Goal: Information Seeking & Learning: Learn about a topic

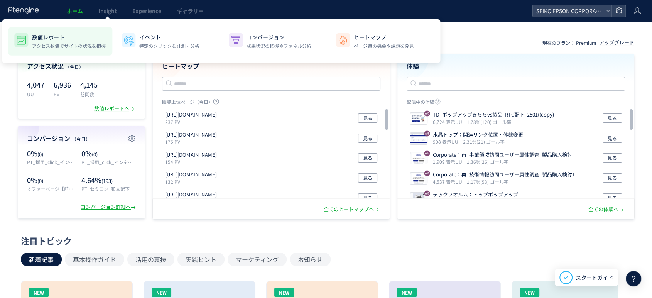
click at [64, 39] on p "数値レポート" at bounding box center [69, 37] width 74 height 8
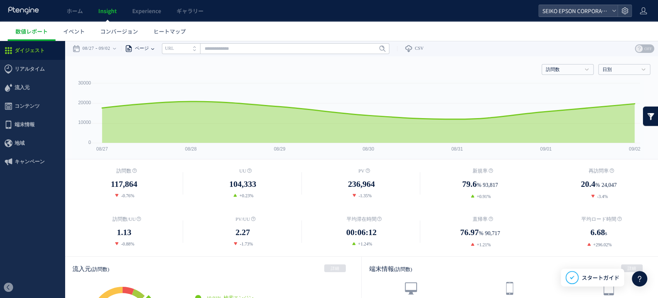
click at [149, 49] on span "ページ" at bounding box center [141, 48] width 16 height 15
click at [148, 76] on li "ページグループ" at bounding box center [152, 77] width 45 height 10
click at [167, 50] on span "ページグループ" at bounding box center [150, 48] width 35 height 15
click at [213, 52] on input "text" at bounding box center [294, 48] width 228 height 11
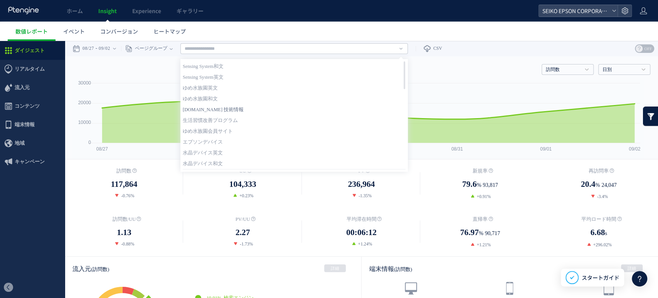
click at [215, 107] on link "[DOMAIN_NAME] 技術情報" at bounding box center [294, 110] width 223 height 10
type input "**********"
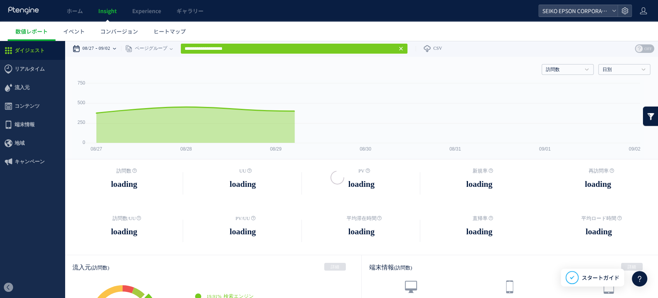
click at [99, 46] on div "08/27 09/02" at bounding box center [96, 48] width 49 height 15
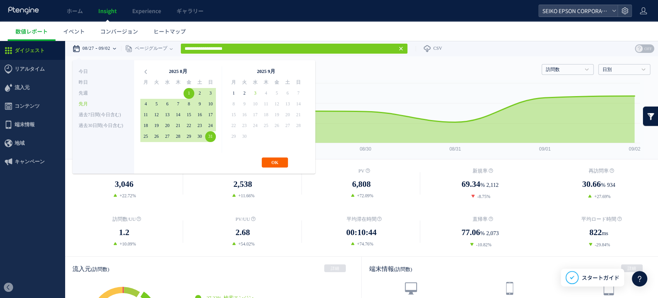
click at [270, 165] on button "OK" at bounding box center [275, 162] width 26 height 10
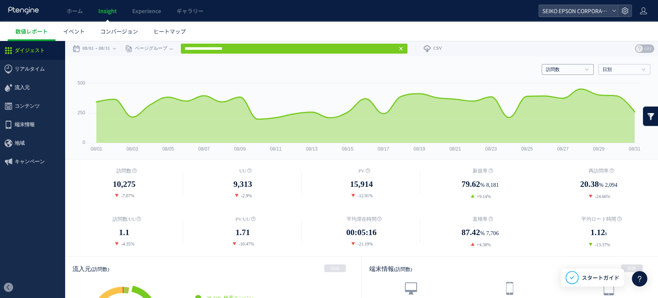
click at [577, 72] on h4 "訪問数" at bounding box center [568, 69] width 52 height 11
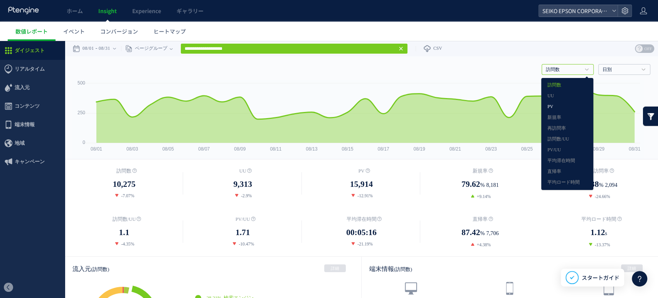
click at [548, 105] on link "PV" at bounding box center [568, 107] width 40 height 10
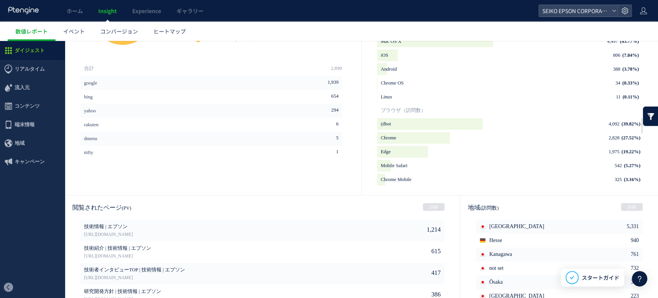
scroll to position [312, 0]
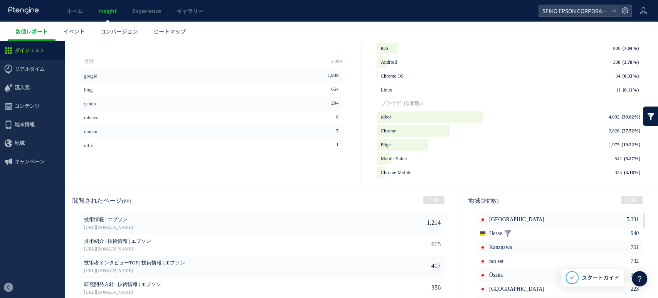
click at [494, 232] on span "Hesse" at bounding box center [495, 233] width 13 height 14
copy span "Hesse"
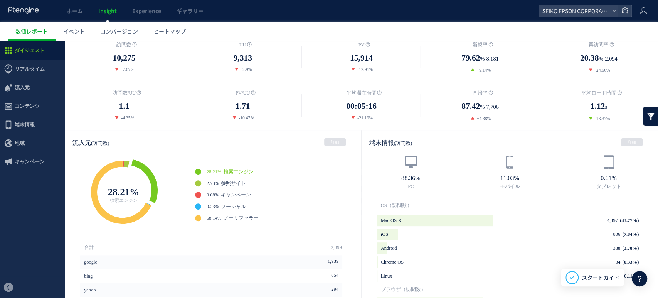
scroll to position [126, 0]
click at [126, 164] on icon at bounding box center [126, 163] width 5 height 7
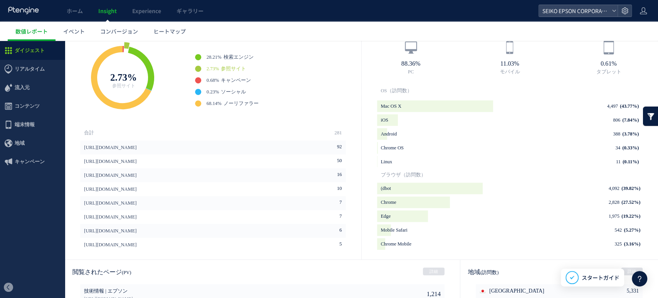
scroll to position [207, 0]
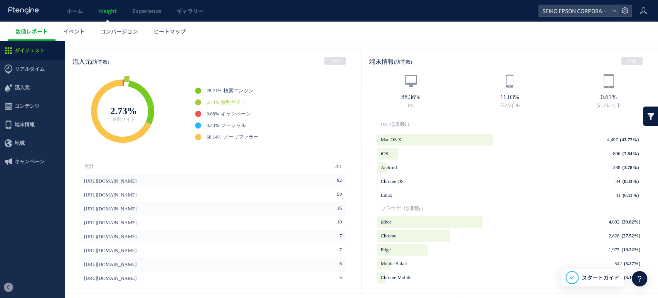
click at [166, 148] on rect at bounding box center [123, 112] width 116 height 77
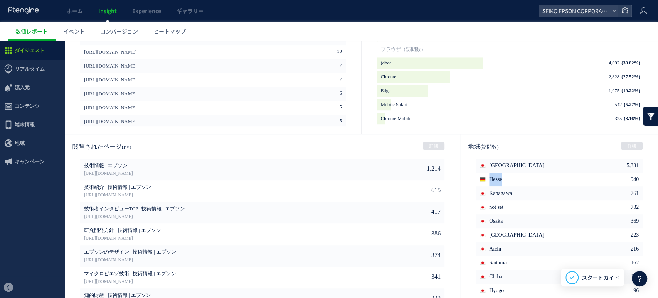
scroll to position [389, 0]
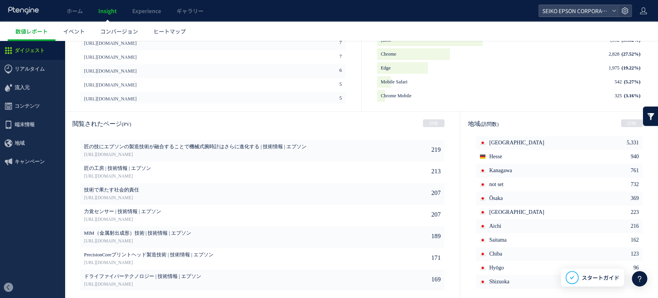
drag, startPoint x: 335, startPoint y: 169, endPoint x: 280, endPoint y: 107, distance: 83.8
click at [280, 107] on aside "合計 281 [URL][DOMAIN_NAME] 92 [URL][DOMAIN_NAME] 50 [URL][DOMAIN_NAME] 16 10 7 7…" at bounding box center [213, 44] width 297 height 134
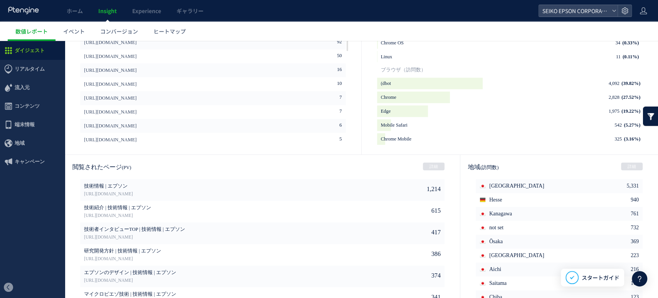
scroll to position [0, 0]
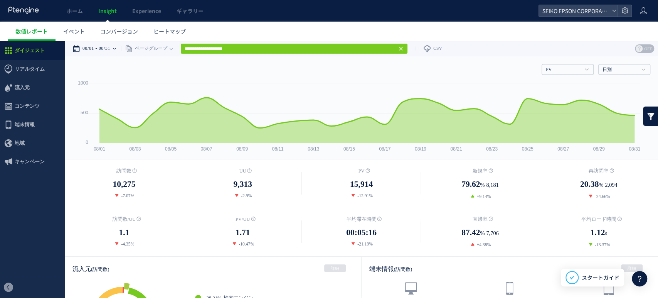
click at [116, 51] on icon at bounding box center [114, 48] width 3 height 15
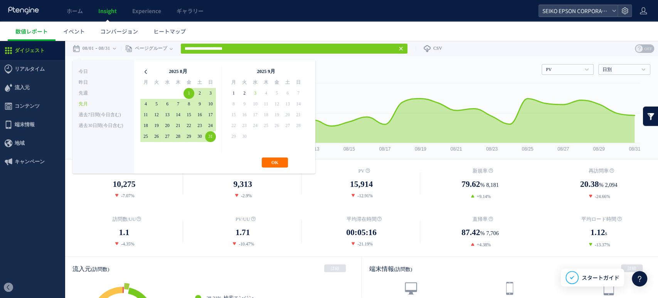
click at [144, 73] on icon at bounding box center [145, 71] width 11 height 11
click at [282, 163] on button "OK" at bounding box center [275, 162] width 26 height 10
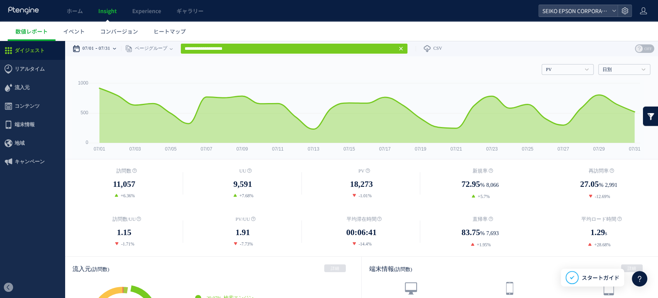
click at [110, 46] on time "07/31" at bounding box center [105, 48] width 12 height 15
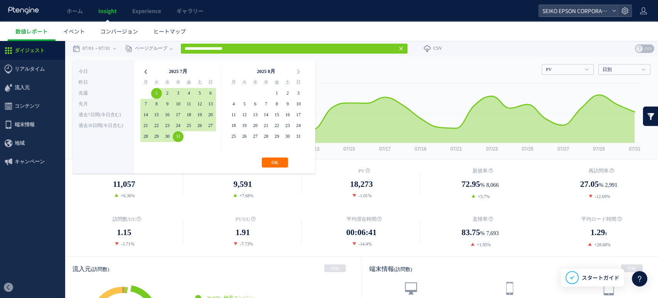
click at [146, 75] on icon at bounding box center [145, 71] width 11 height 11
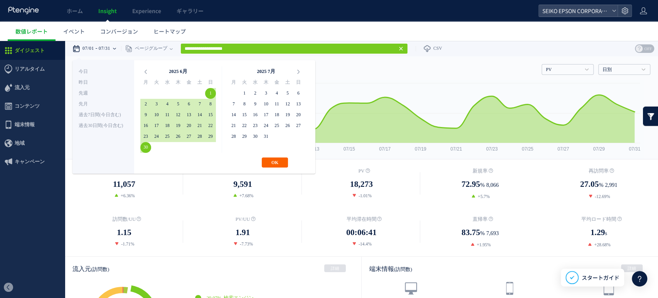
click at [279, 160] on button "OK" at bounding box center [275, 162] width 26 height 10
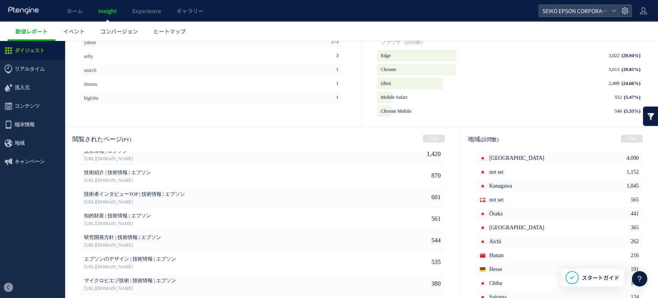
scroll to position [374, 0]
click at [492, 253] on span "Hunan" at bounding box center [496, 255] width 14 height 14
copy span "Hunan"
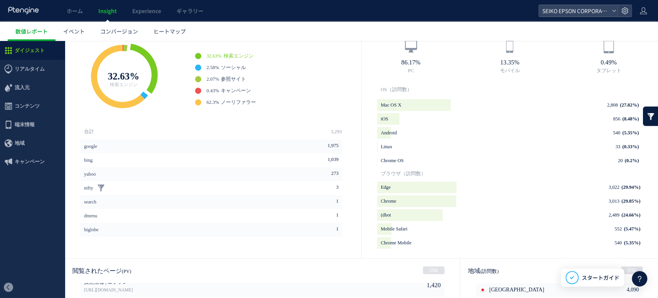
scroll to position [0, 0]
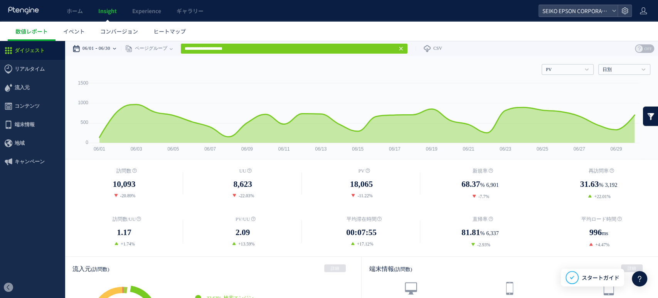
click at [107, 48] on time "06/30" at bounding box center [105, 48] width 12 height 15
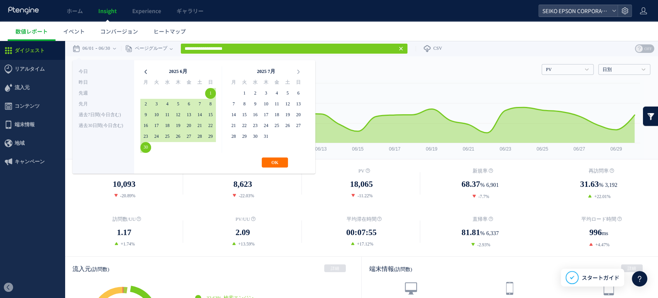
click at [148, 76] on icon at bounding box center [145, 71] width 11 height 11
click at [279, 162] on button "OK" at bounding box center [275, 162] width 26 height 10
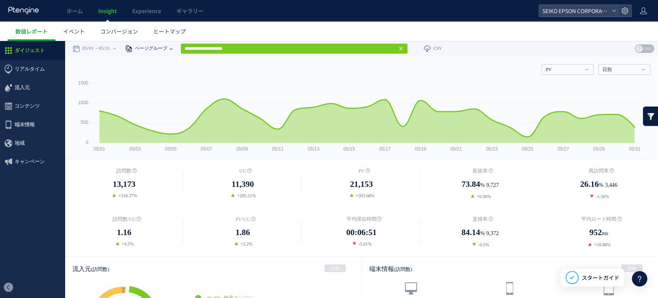
click at [167, 47] on span "ページグループ" at bounding box center [150, 48] width 35 height 15
click at [116, 48] on icon at bounding box center [114, 49] width 3 height 2
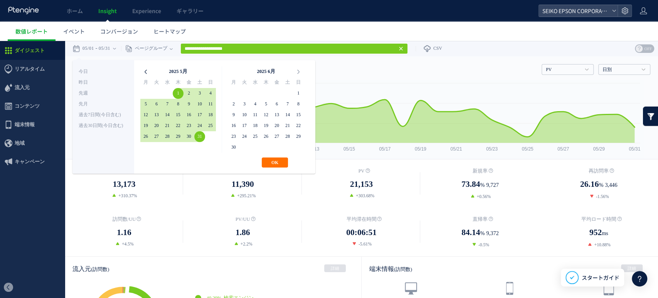
click at [145, 73] on icon at bounding box center [145, 71] width 11 height 11
click at [265, 160] on button "OK" at bounding box center [275, 162] width 26 height 10
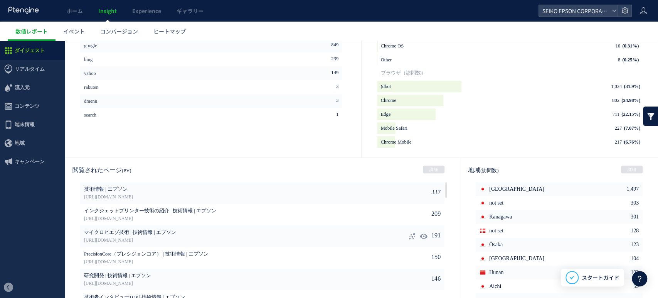
scroll to position [341, 0]
click at [643, 120] on link at bounding box center [650, 115] width 15 height 19
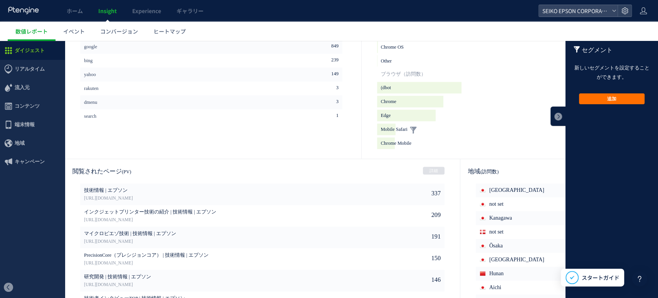
click at [530, 132] on li "Mobile Safari 227 (7.07%) background" at bounding box center [510, 129] width 266 height 12
click at [615, 99] on button "追加" at bounding box center [612, 98] width 66 height 11
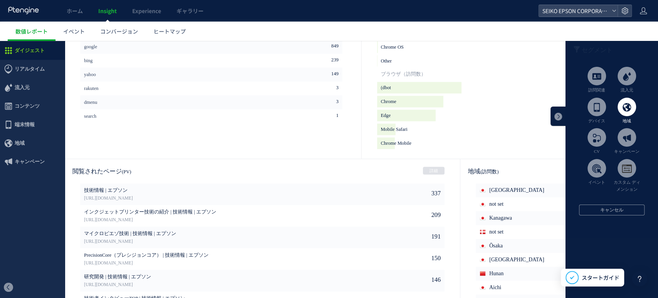
click at [620, 108] on span at bounding box center [627, 107] width 19 height 19
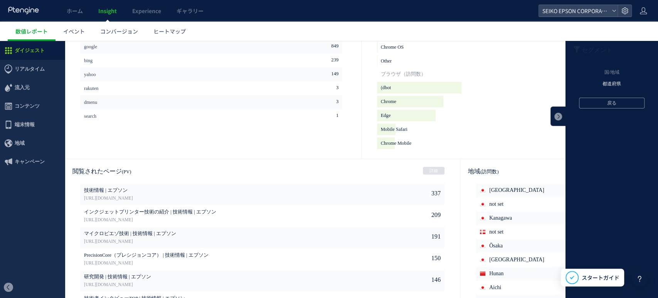
click at [604, 81] on li "都道府県" at bounding box center [611, 84] width 81 height 12
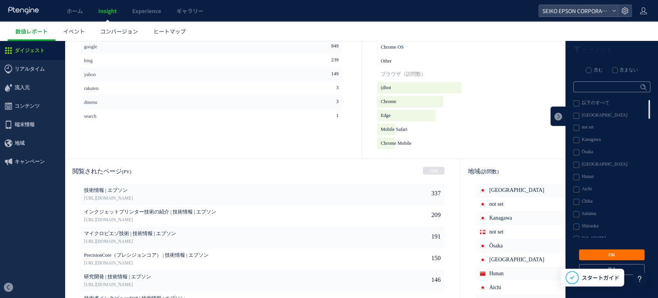
click at [573, 176] on label "Hunan" at bounding box center [611, 177] width 76 height 6
click at [615, 73] on label "含まない" at bounding box center [625, 70] width 26 height 6
click at [600, 256] on button "OK" at bounding box center [612, 254] width 66 height 11
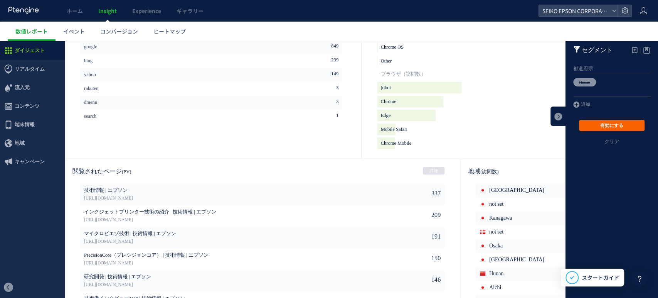
click at [597, 125] on button "有効にする" at bounding box center [612, 125] width 66 height 11
click at [558, 116] on link at bounding box center [558, 115] width 15 height 19
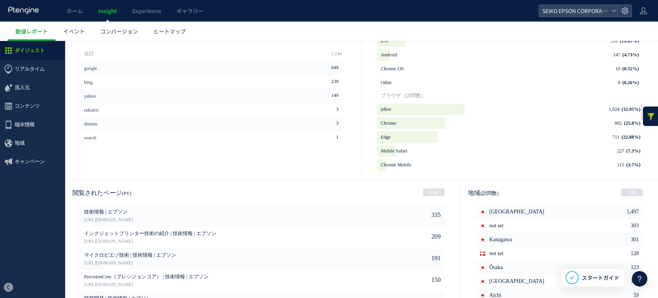
scroll to position [226, 0]
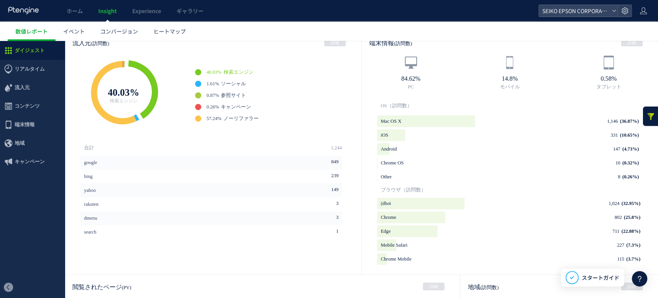
click at [646, 115] on link at bounding box center [650, 115] width 15 height 19
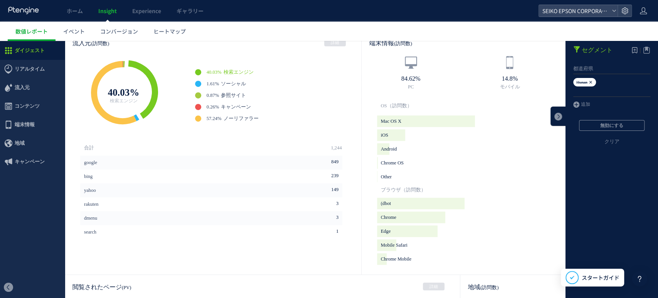
click at [588, 81] on icon at bounding box center [590, 82] width 5 height 8
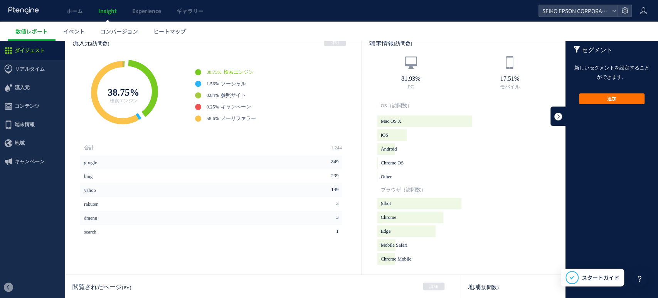
click at [551, 111] on link at bounding box center [558, 115] width 15 height 19
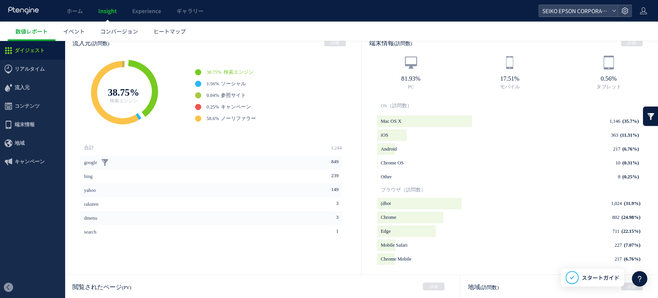
click at [86, 160] on link "google" at bounding box center [90, 162] width 13 height 14
click at [88, 137] on div "Created with Highcharts 4.1.7 Browser market shares at a specific website, 2010…" at bounding box center [213, 97] width 297 height 85
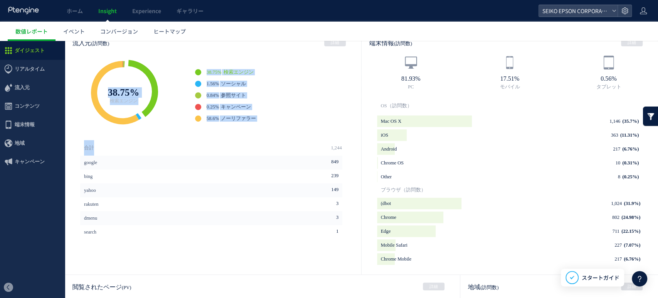
drag, startPoint x: 88, startPoint y: 137, endPoint x: 87, endPoint y: 145, distance: 7.7
click at [87, 145] on div "Created with Highcharts 4.1.7 Browser market shares at a specific website, 2010…" at bounding box center [213, 164] width 297 height 219
click at [87, 145] on b "合計" at bounding box center [89, 147] width 10 height 5
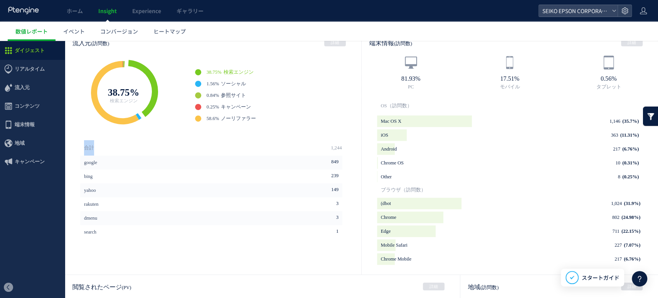
click at [87, 145] on b "合計" at bounding box center [89, 147] width 10 height 5
drag, startPoint x: 87, startPoint y: 145, endPoint x: 101, endPoint y: 145, distance: 13.9
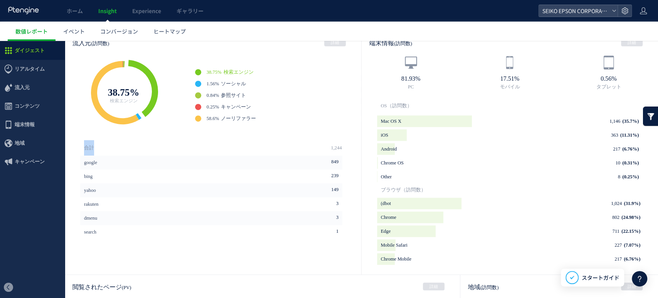
click at [101, 145] on h1 "合計 1,244" at bounding box center [213, 147] width 258 height 15
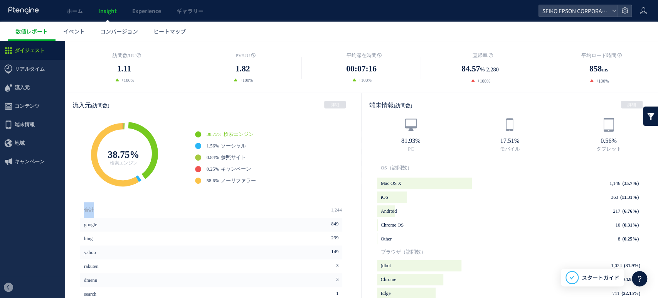
scroll to position [159, 0]
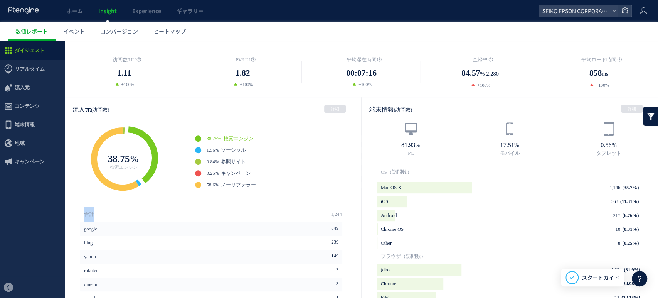
click at [290, 208] on h1 "合計 1,244" at bounding box center [213, 213] width 258 height 15
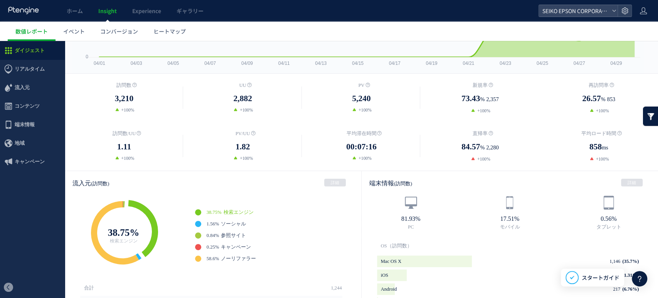
scroll to position [0, 0]
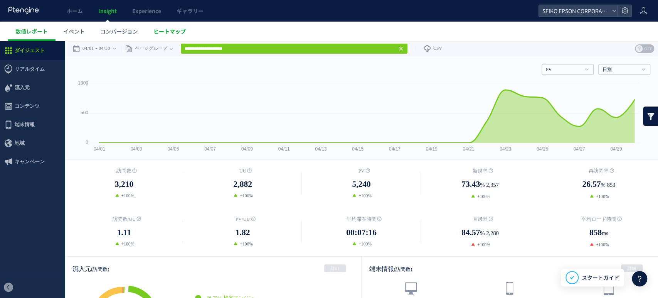
click at [167, 34] on span "ヒートマップ" at bounding box center [169, 31] width 32 height 8
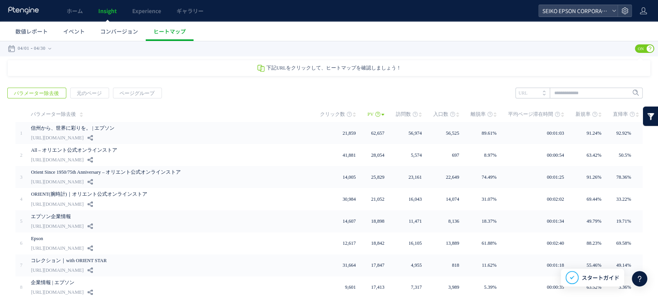
click at [194, 93] on div "戻る パラメーター除去後 元のページ ページグループ 実装" at bounding box center [329, 229] width 658 height 298
click at [293, 88] on div "戻る パラメーター除去後 元のページ ページグループ 実装" at bounding box center [329, 229] width 658 height 298
click at [40, 32] on span "数値レポート" at bounding box center [31, 31] width 32 height 8
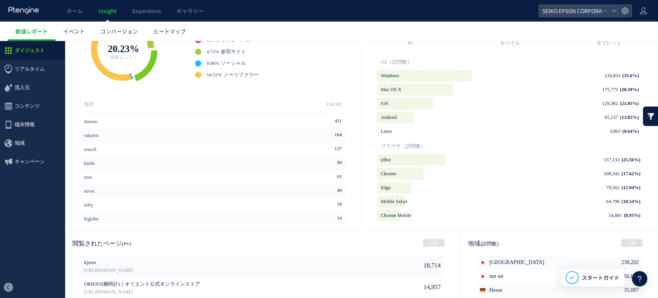
scroll to position [269, 0]
click at [229, 50] on span "参照サイト" at bounding box center [233, 51] width 25 height 5
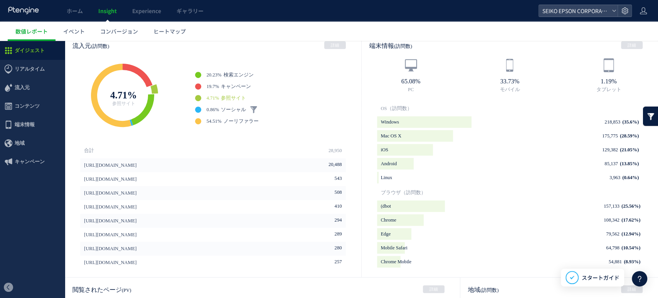
scroll to position [219, 0]
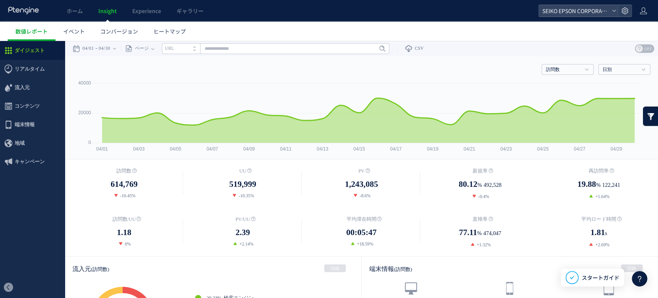
scroll to position [219, 0]
